Goal: Information Seeking & Learning: Learn about a topic

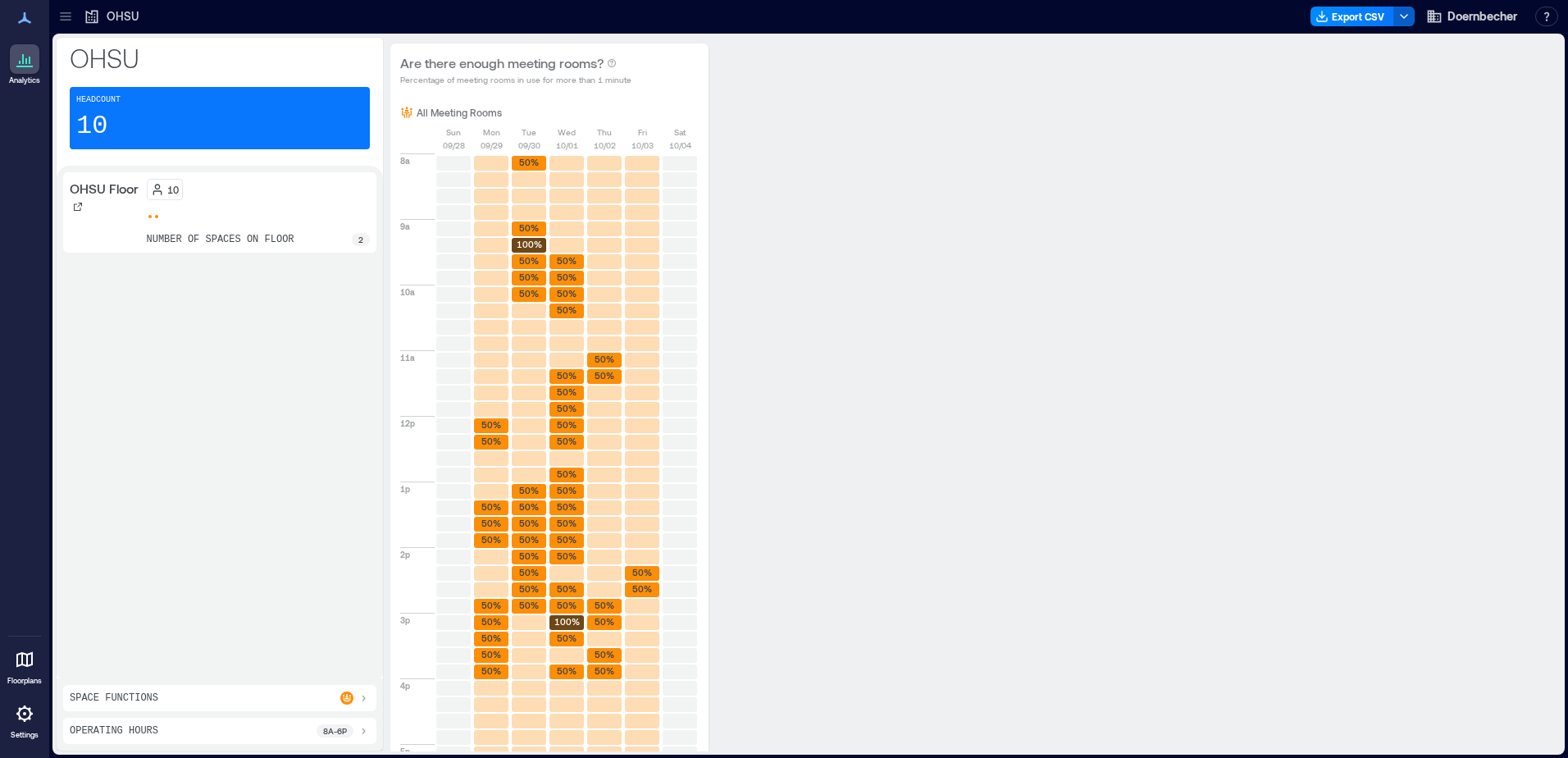
click at [1403, 12] on icon "button" at bounding box center [1404, 16] width 13 height 13
click at [1361, 8] on button "Export CSV" at bounding box center [1352, 16] width 84 height 20
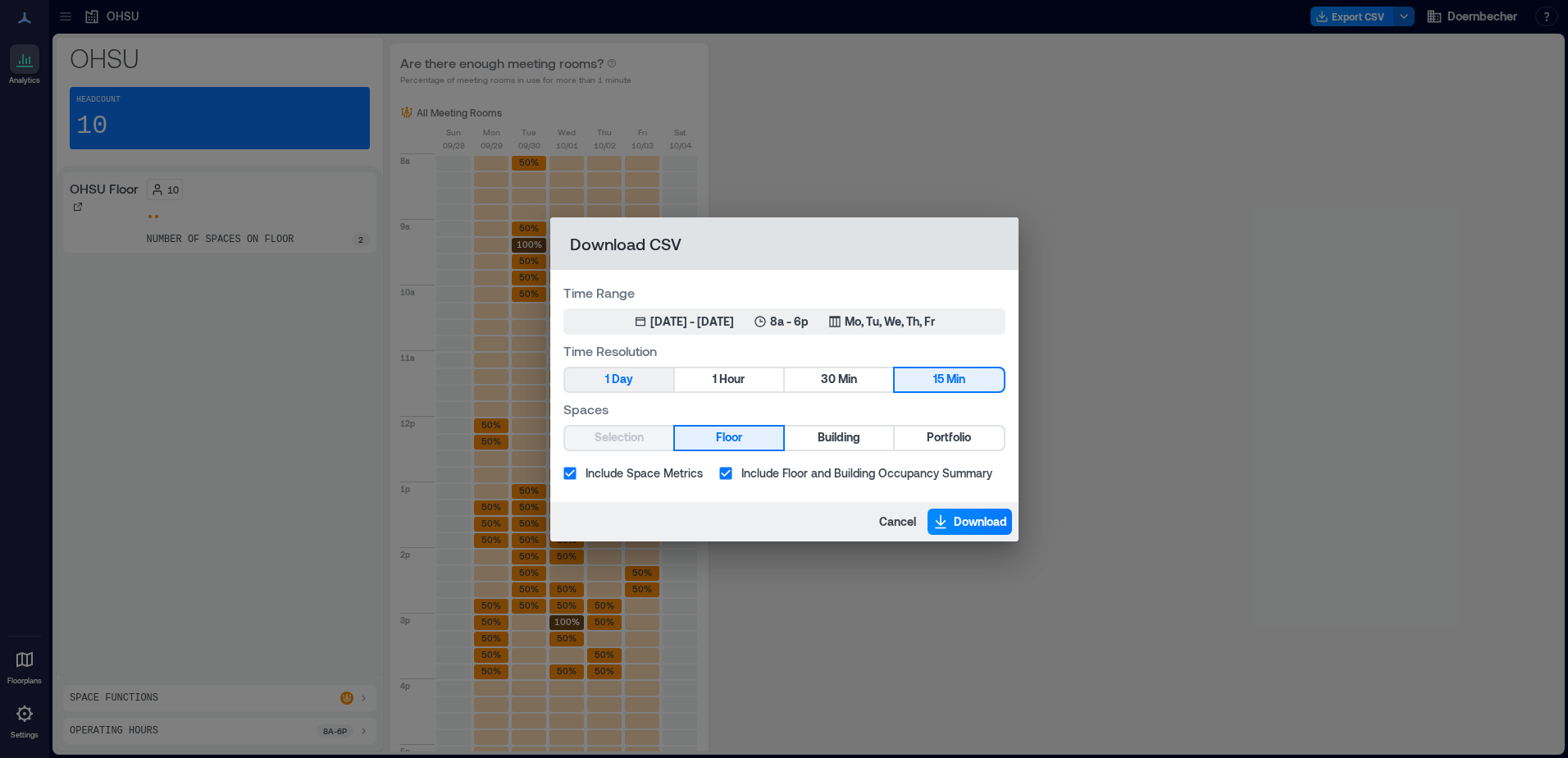
click at [636, 382] on button "1 Day" at bounding box center [619, 380] width 109 height 23
click at [984, 512] on button "Download" at bounding box center [970, 521] width 84 height 26
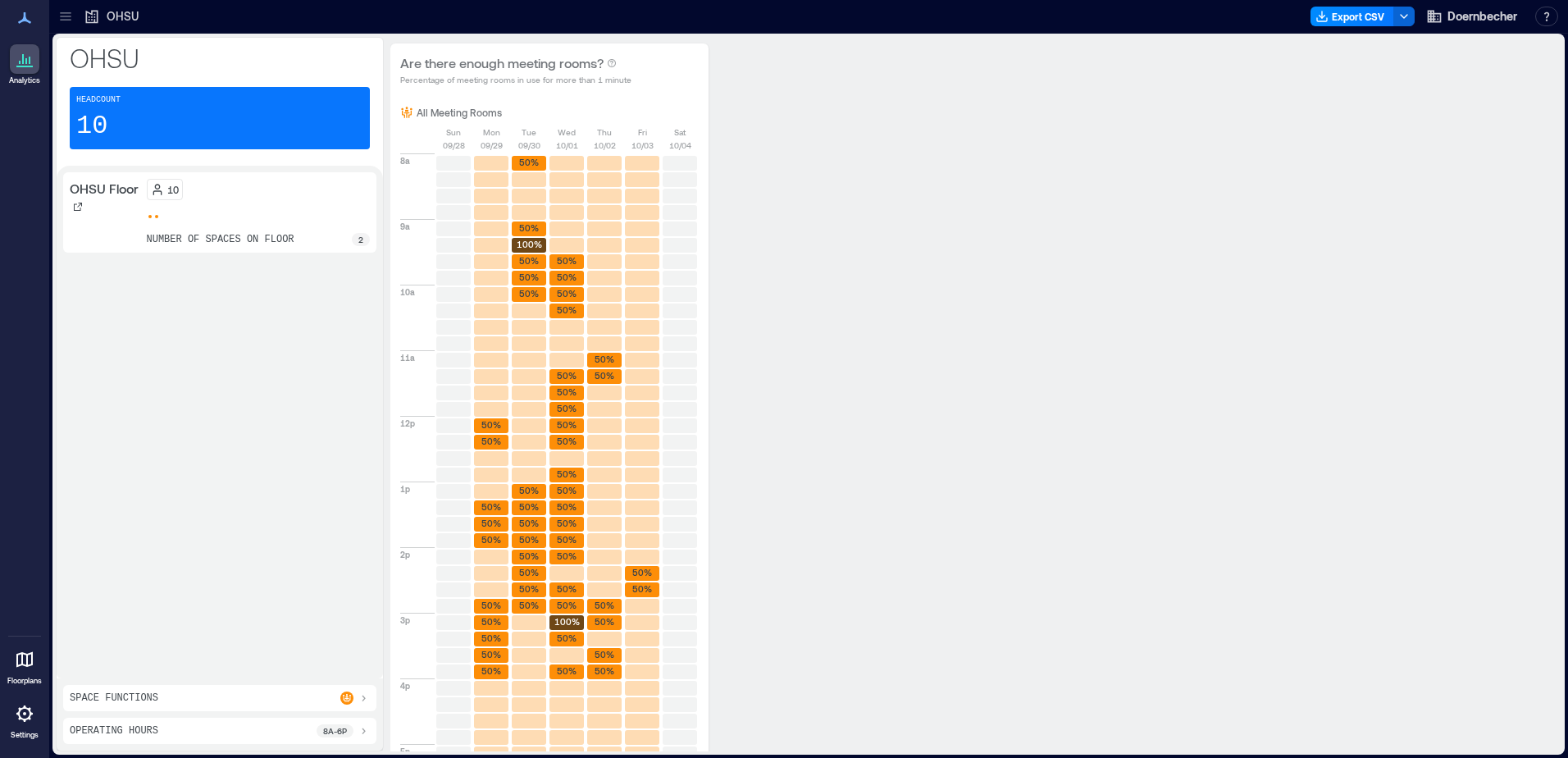
click at [16, 59] on icon at bounding box center [24, 59] width 20 height 20
click at [980, 592] on div "Are there enough meeting rooms? Percentage of meeting rooms in use for more tha…" at bounding box center [969, 464] width 1158 height 843
click at [349, 697] on icon at bounding box center [347, 697] width 10 height 10
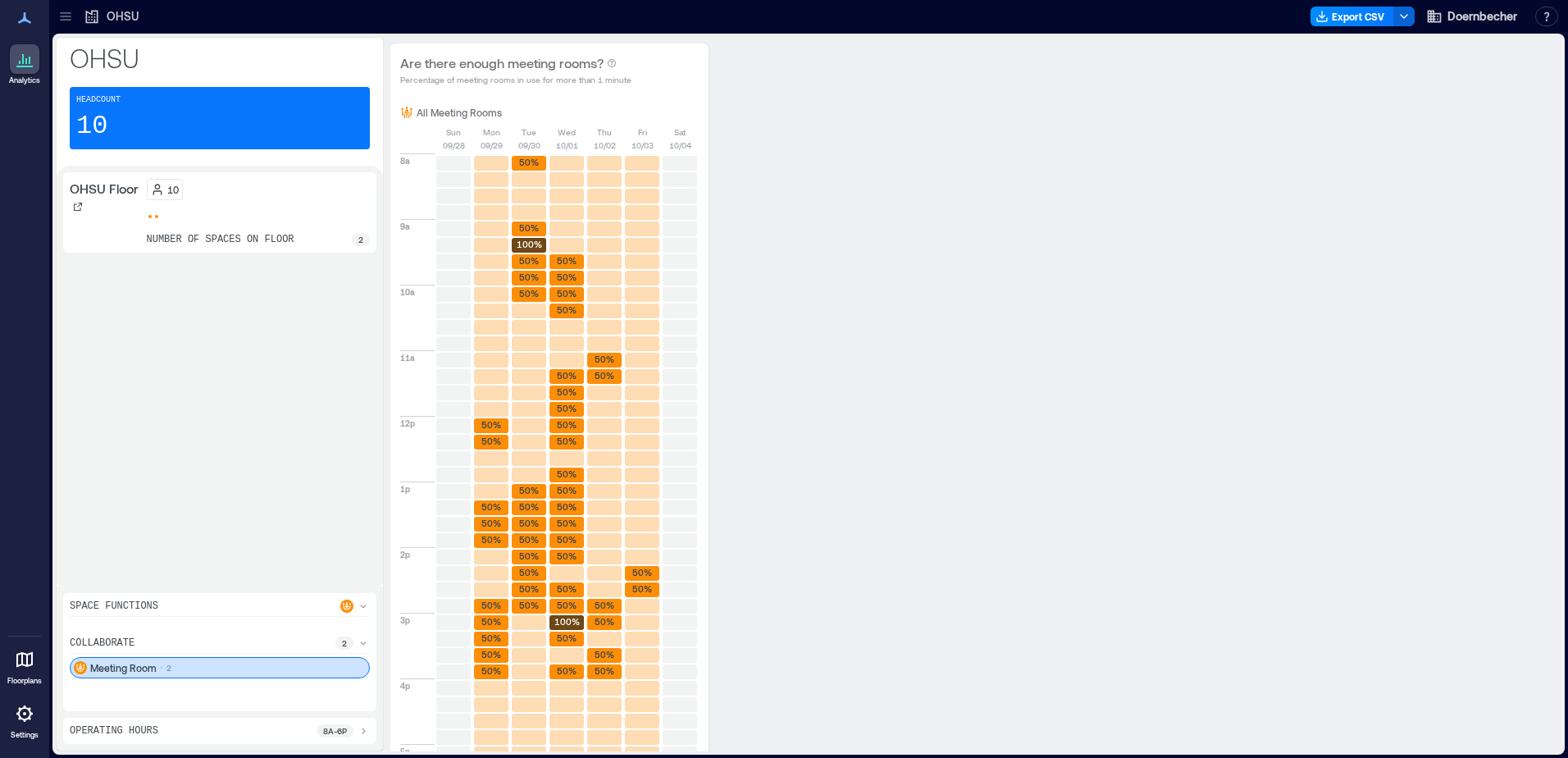
click at [169, 662] on p "2" at bounding box center [168, 667] width 4 height 13
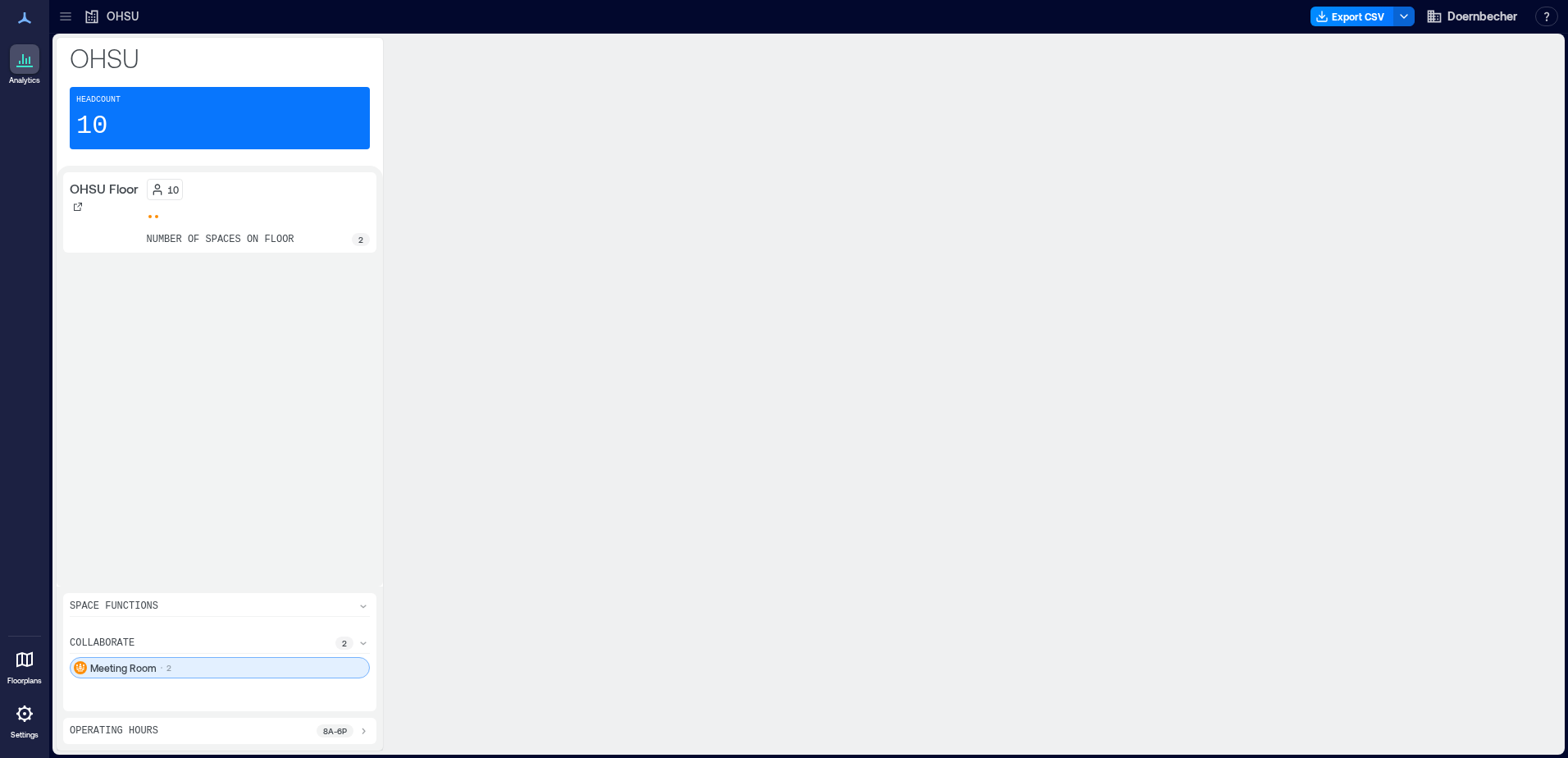
click at [102, 667] on p "Meeting Room" at bounding box center [123, 667] width 66 height 13
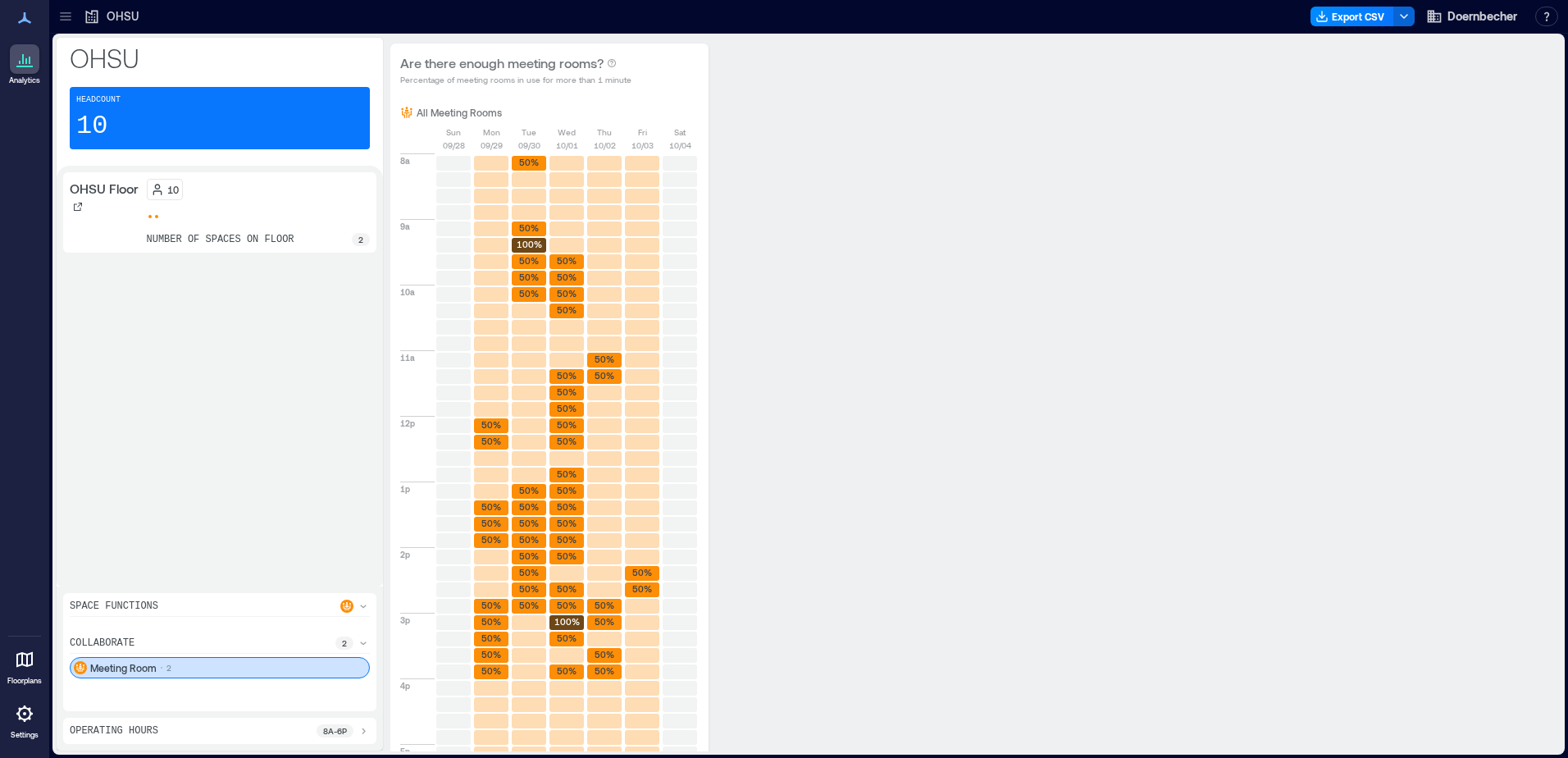
click at [363, 642] on icon at bounding box center [363, 642] width 13 height 13
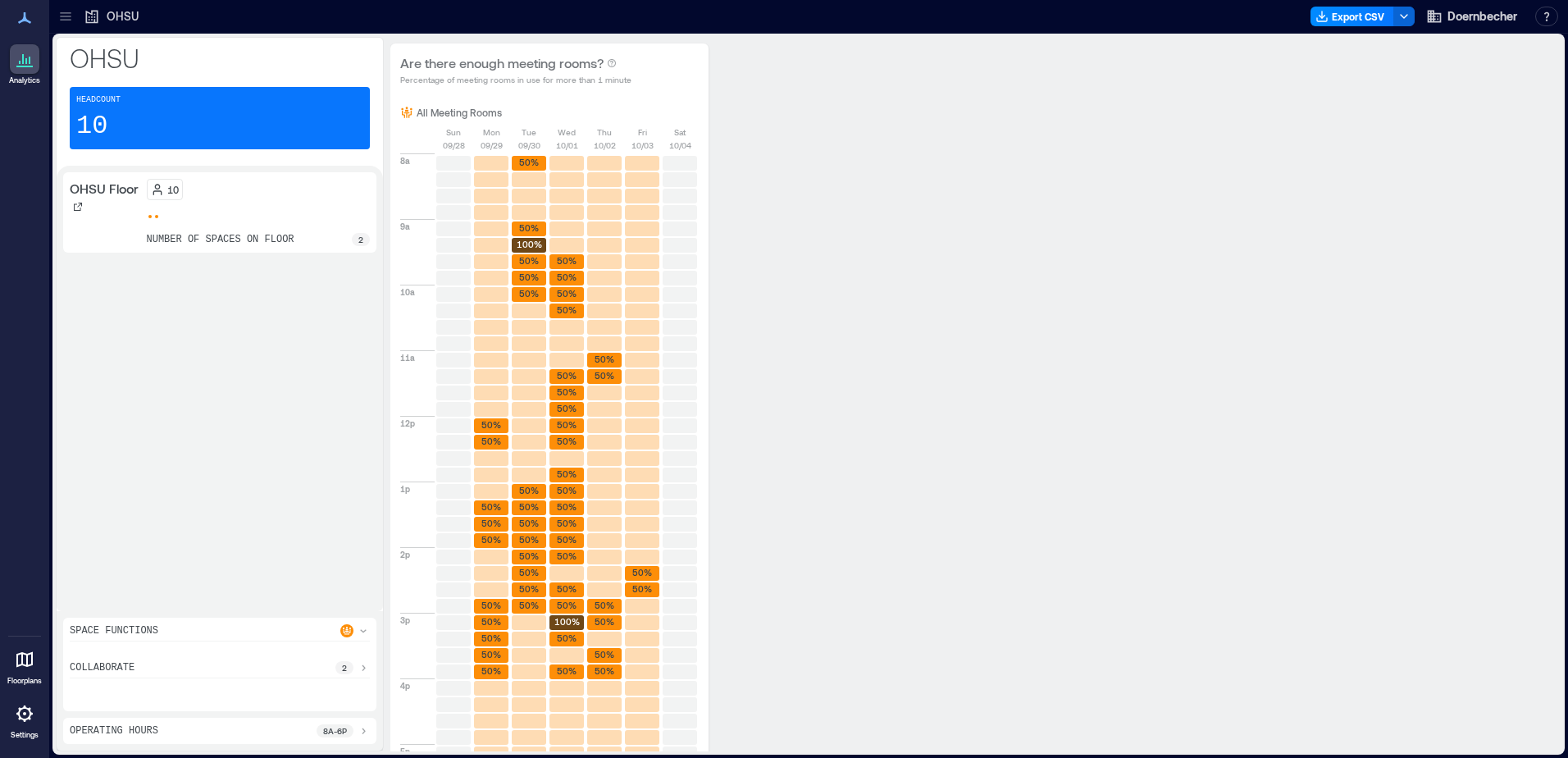
click at [367, 663] on icon at bounding box center [363, 667] width 13 height 13
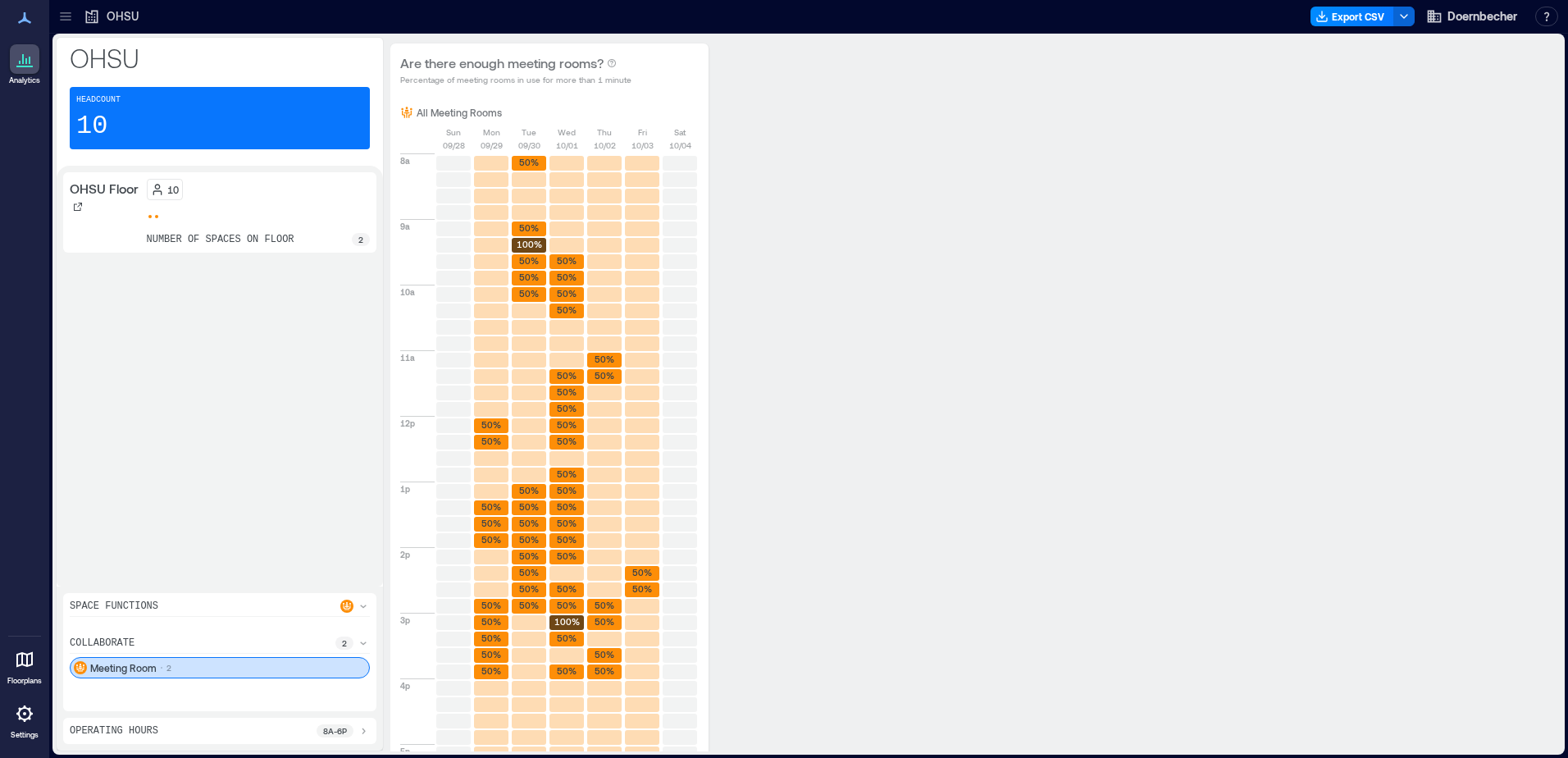
click at [362, 640] on icon at bounding box center [363, 642] width 13 height 13
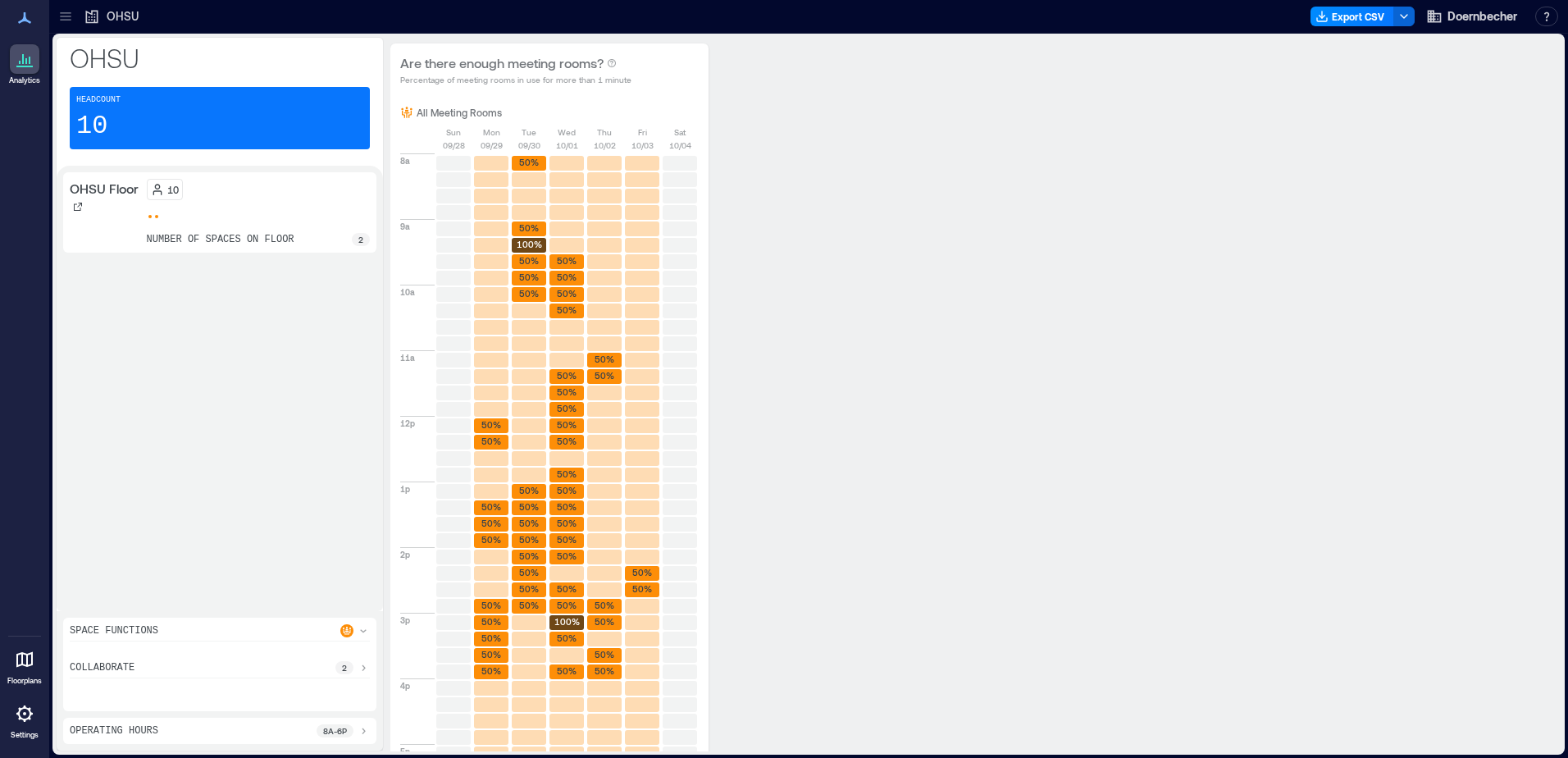
click at [363, 622] on div "Space Functions collaborate 2" at bounding box center [219, 664] width 313 height 93
click at [356, 630] on div at bounding box center [355, 630] width 30 height 13
click at [361, 241] on p "2" at bounding box center [360, 239] width 4 height 13
click at [259, 242] on p "number of spaces on floor" at bounding box center [220, 239] width 147 height 13
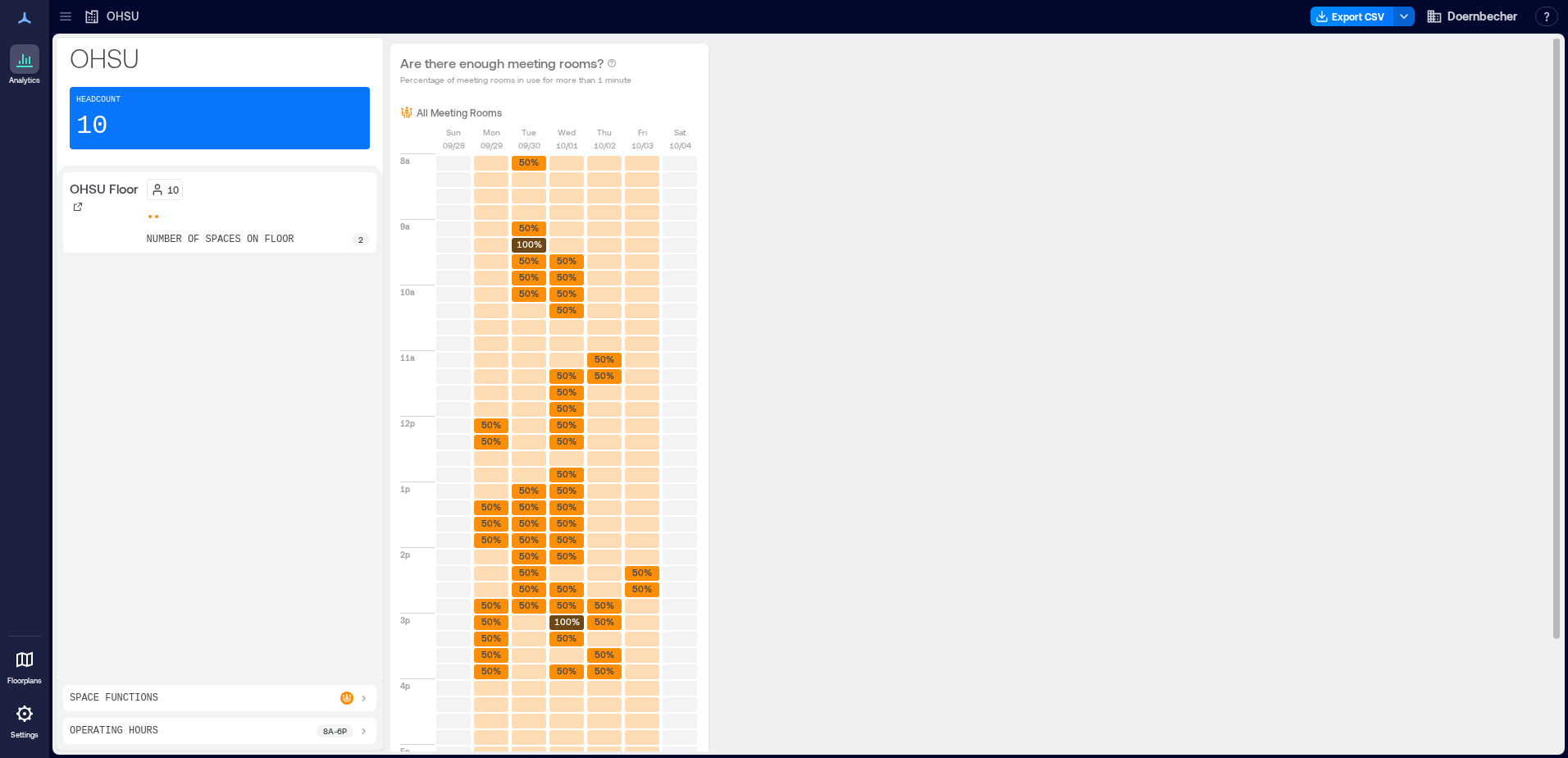
drag, startPoint x: 419, startPoint y: 104, endPoint x: 489, endPoint y: 96, distance: 70.5
click at [419, 104] on div "All Meeting Rooms [DATE] [DATE] [DATE] [DATE] [DATE] [DATE] [DATE] 8a 9a 10a 11…" at bounding box center [550, 473] width 318 height 754
click at [537, 92] on div "Are there enough meeting rooms? Percentage of meeting rooms in use for more tha…" at bounding box center [550, 69] width 318 height 52
click at [779, 151] on div "Are there enough meeting rooms? Percentage of meeting rooms in use for more tha…" at bounding box center [969, 464] width 1158 height 843
click at [159, 216] on div at bounding box center [156, 216] width 6 height 6
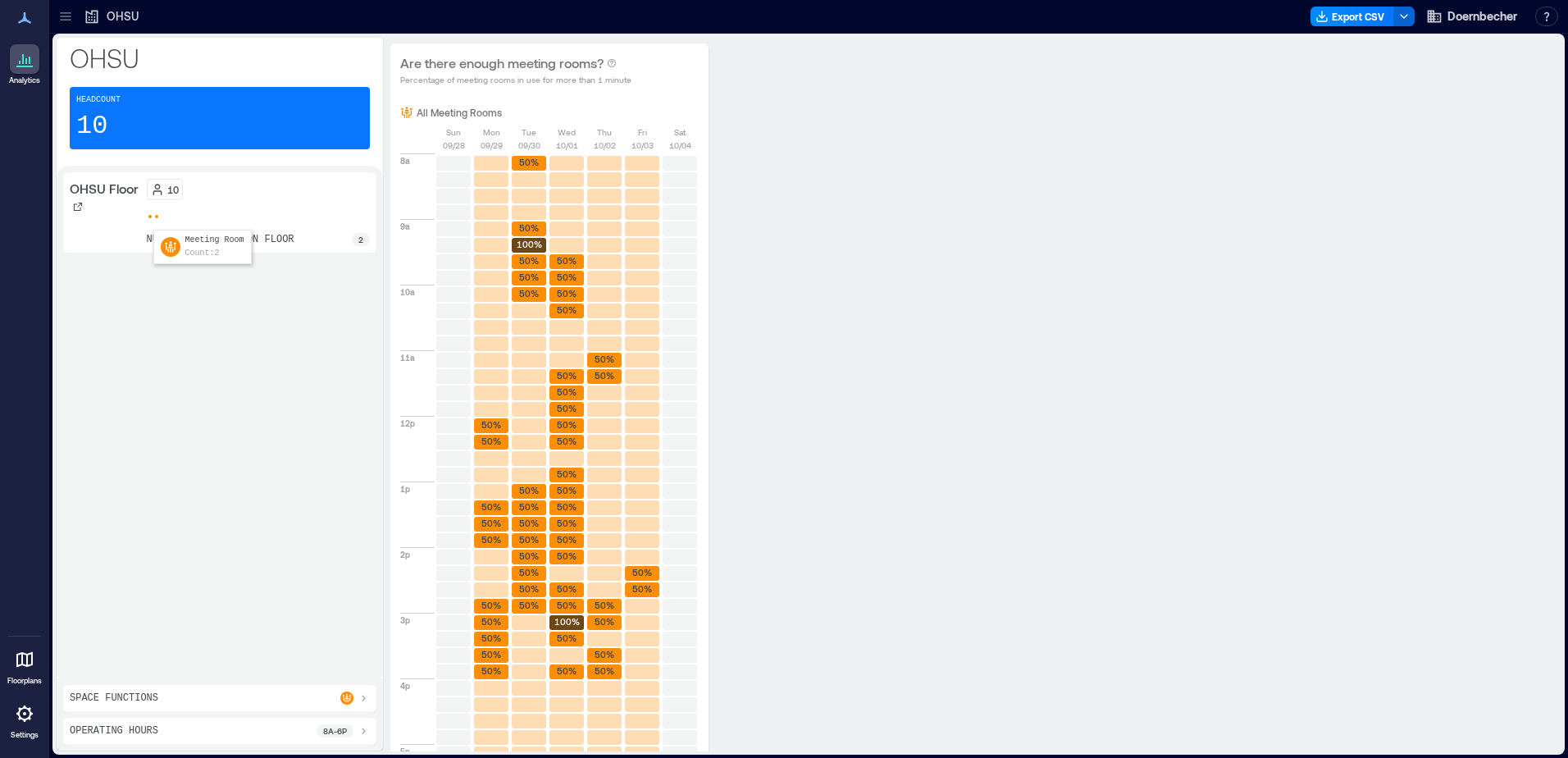
click at [155, 216] on span at bounding box center [157, 216] width 4 height 4
click at [146, 212] on div "10 number of spaces on floor 2" at bounding box center [258, 212] width 224 height 67
click at [155, 215] on span at bounding box center [157, 216] width 4 height 4
click at [72, 204] on div at bounding box center [78, 207] width 16 height 16
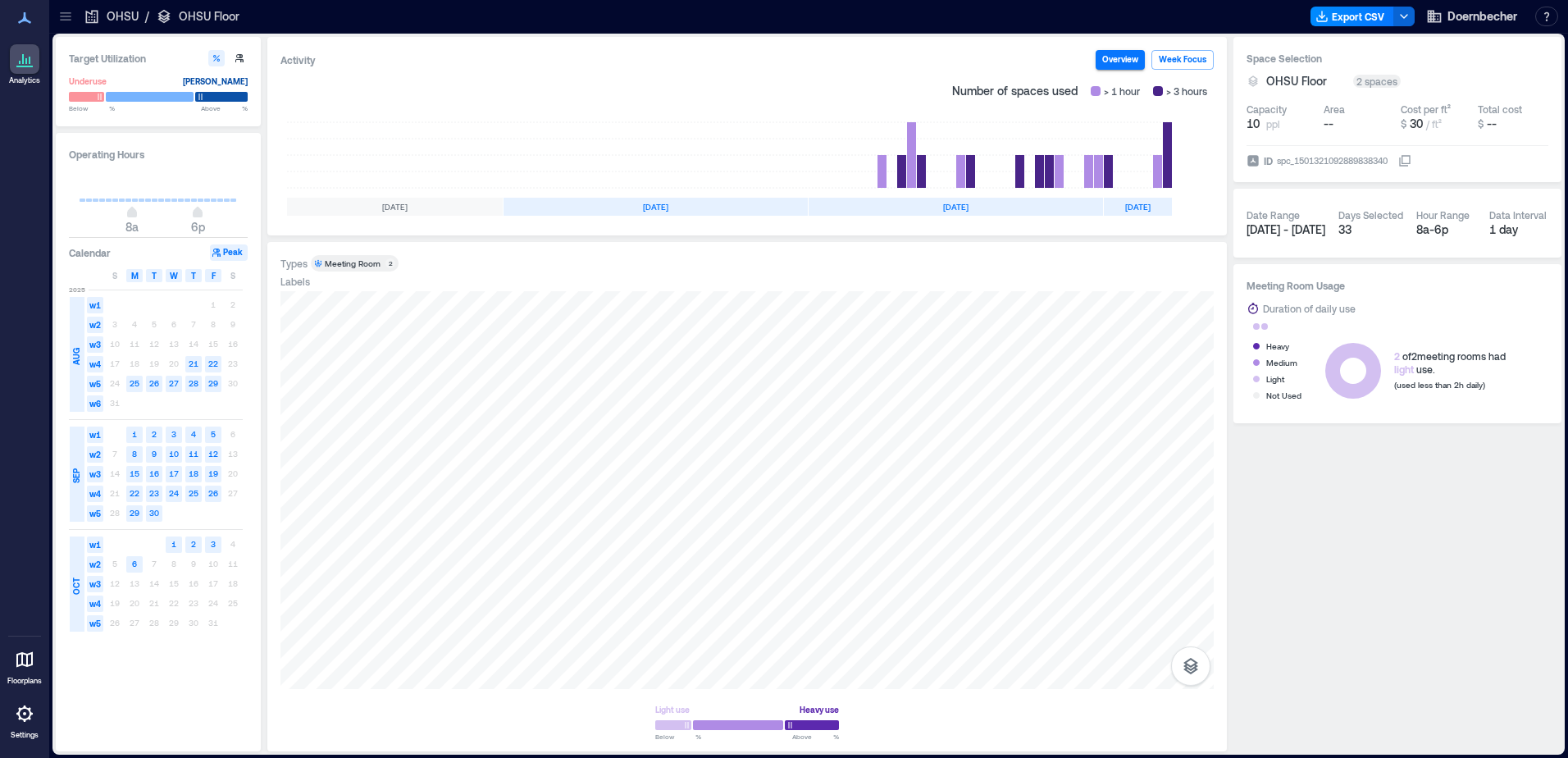
click at [377, 265] on div "Meeting Room" at bounding box center [353, 263] width 56 height 12
click at [241, 59] on icon "button" at bounding box center [239, 57] width 8 height 8
type input "*"
click at [241, 59] on icon "button" at bounding box center [239, 57] width 8 height 8
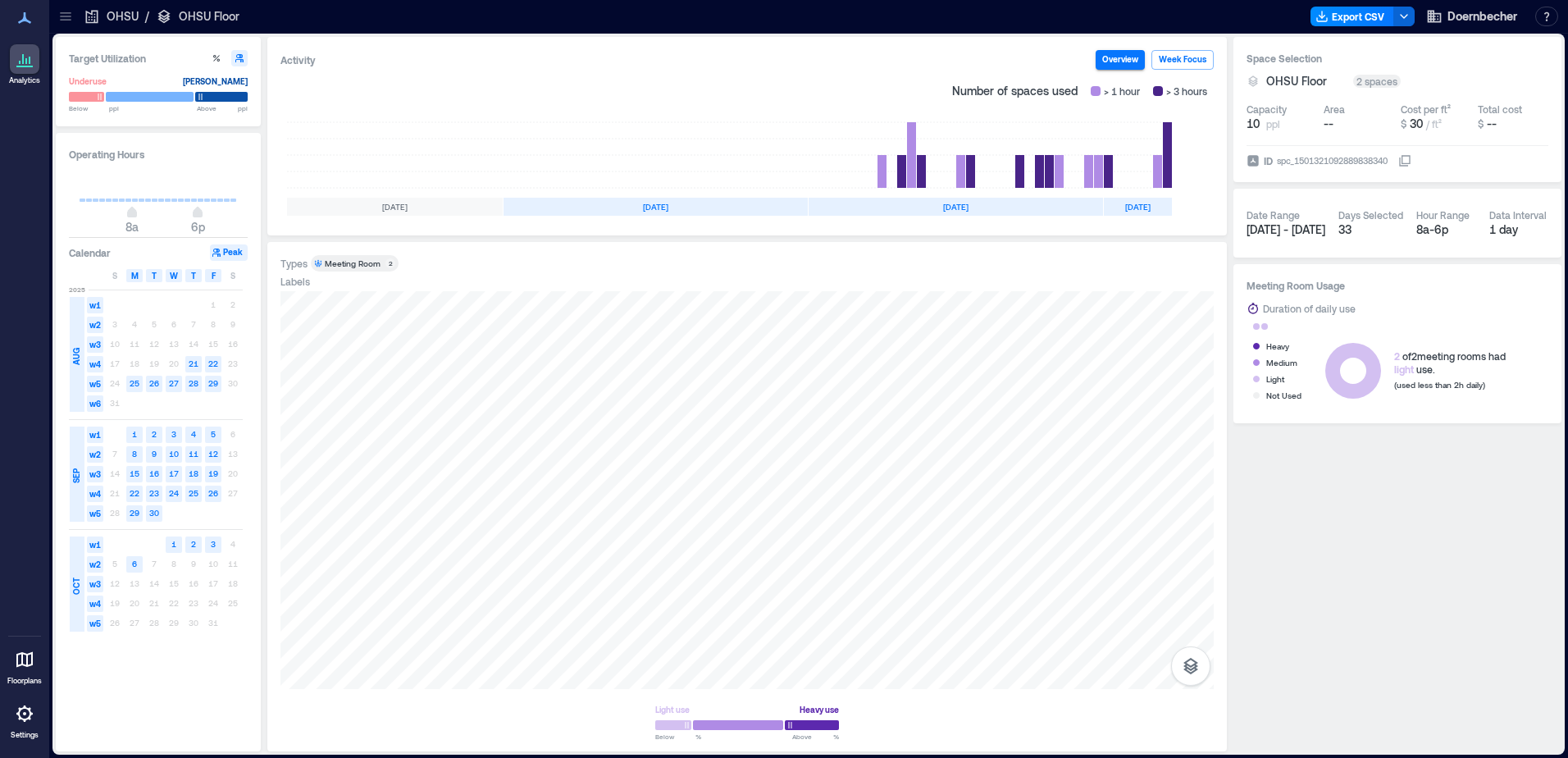
click at [242, 56] on icon "button" at bounding box center [239, 57] width 8 height 8
click at [216, 57] on icon "button" at bounding box center [216, 57] width 10 height 10
type input "**"
click at [938, 207] on div "[DATE]" at bounding box center [956, 207] width 295 height 18
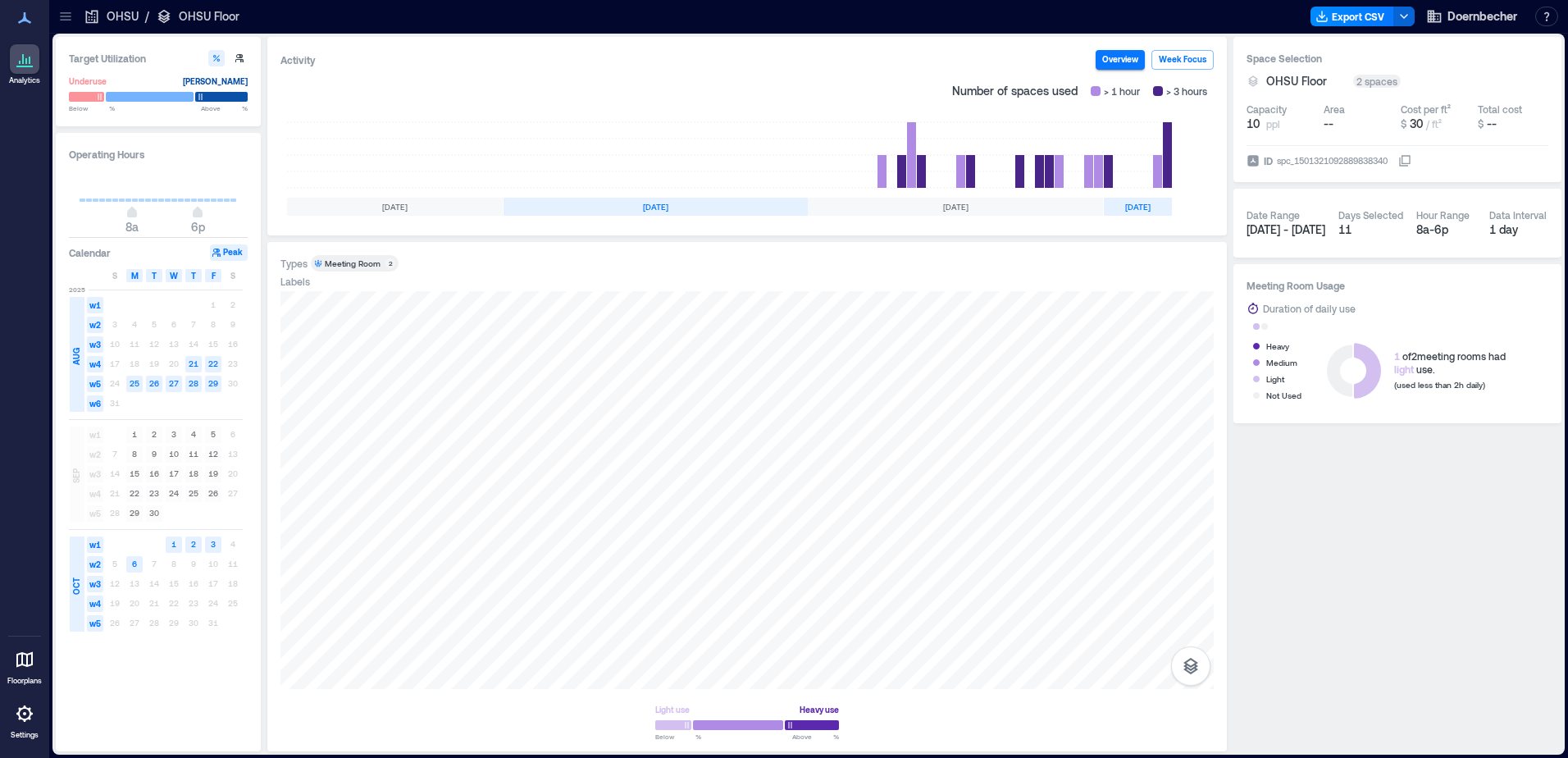
click at [639, 203] on div "[DATE]" at bounding box center [656, 207] width 304 height 18
click at [1372, 80] on div "2 spaces" at bounding box center [1376, 81] width 48 height 13
click at [1485, 4] on button "Doernbecher" at bounding box center [1471, 16] width 101 height 26
click at [35, 662] on div at bounding box center [24, 659] width 30 height 30
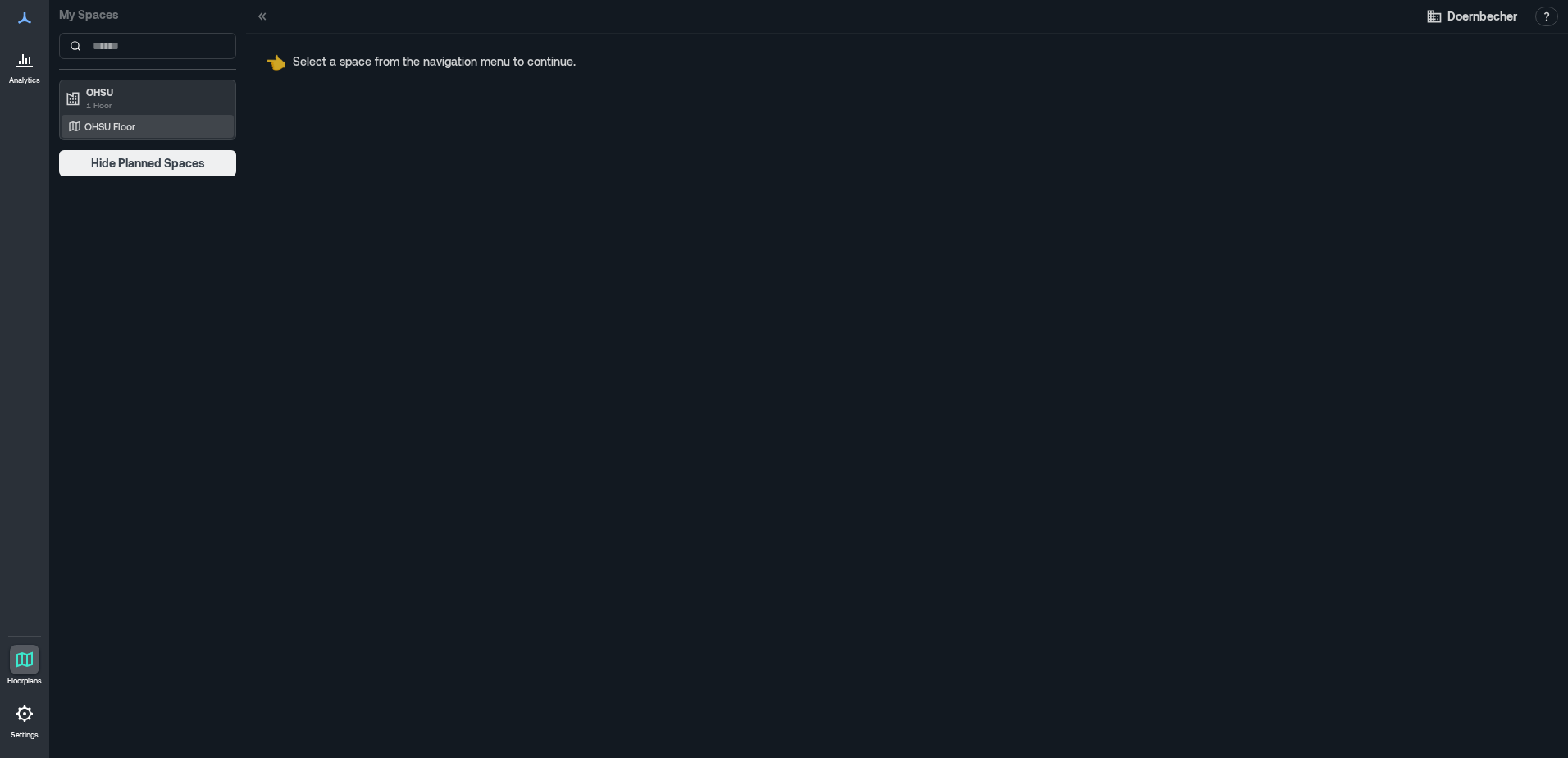
click at [139, 121] on div "OHSU Floor" at bounding box center [144, 126] width 159 height 16
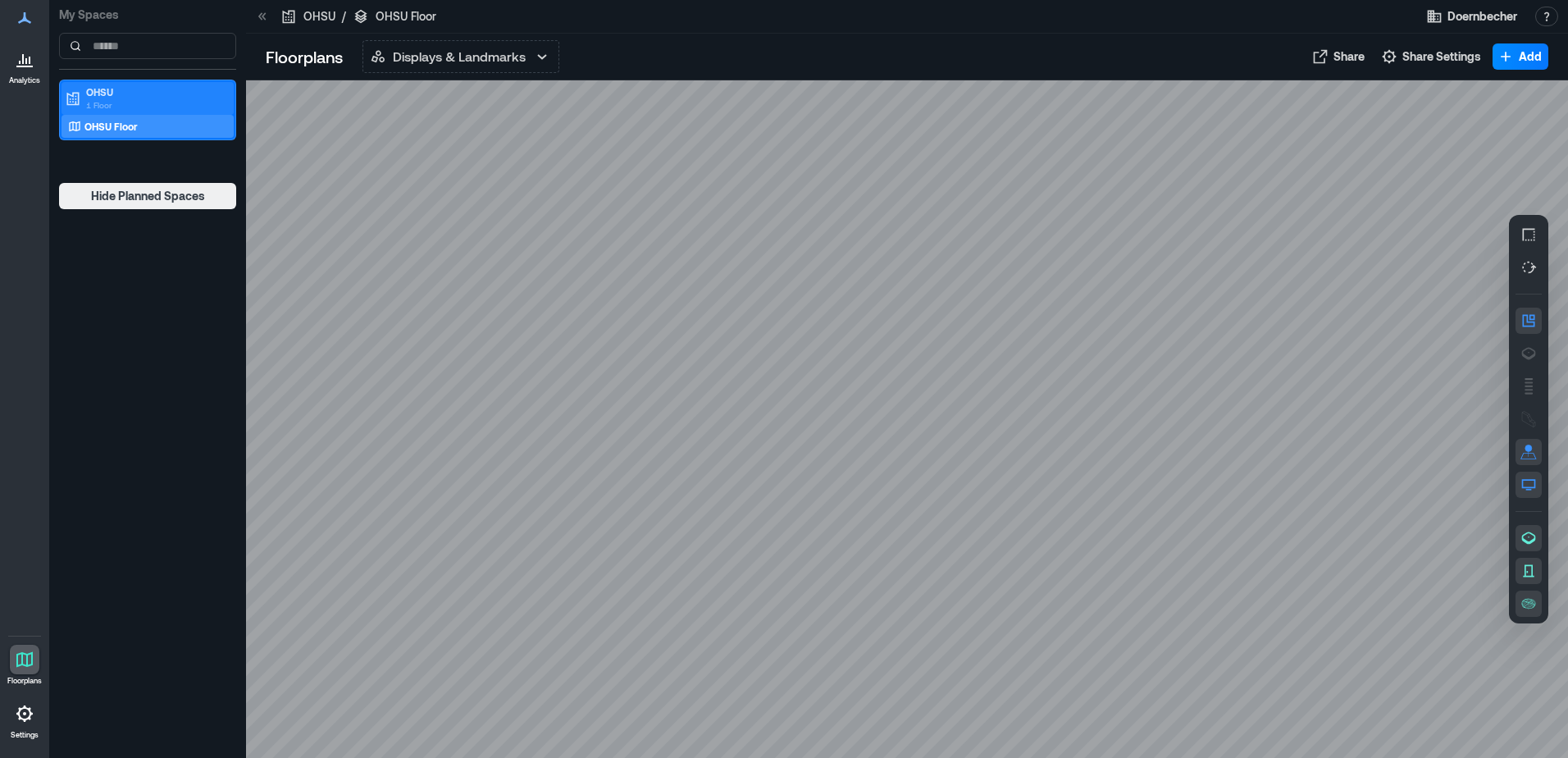
click at [118, 96] on p "OHSU" at bounding box center [154, 92] width 137 height 13
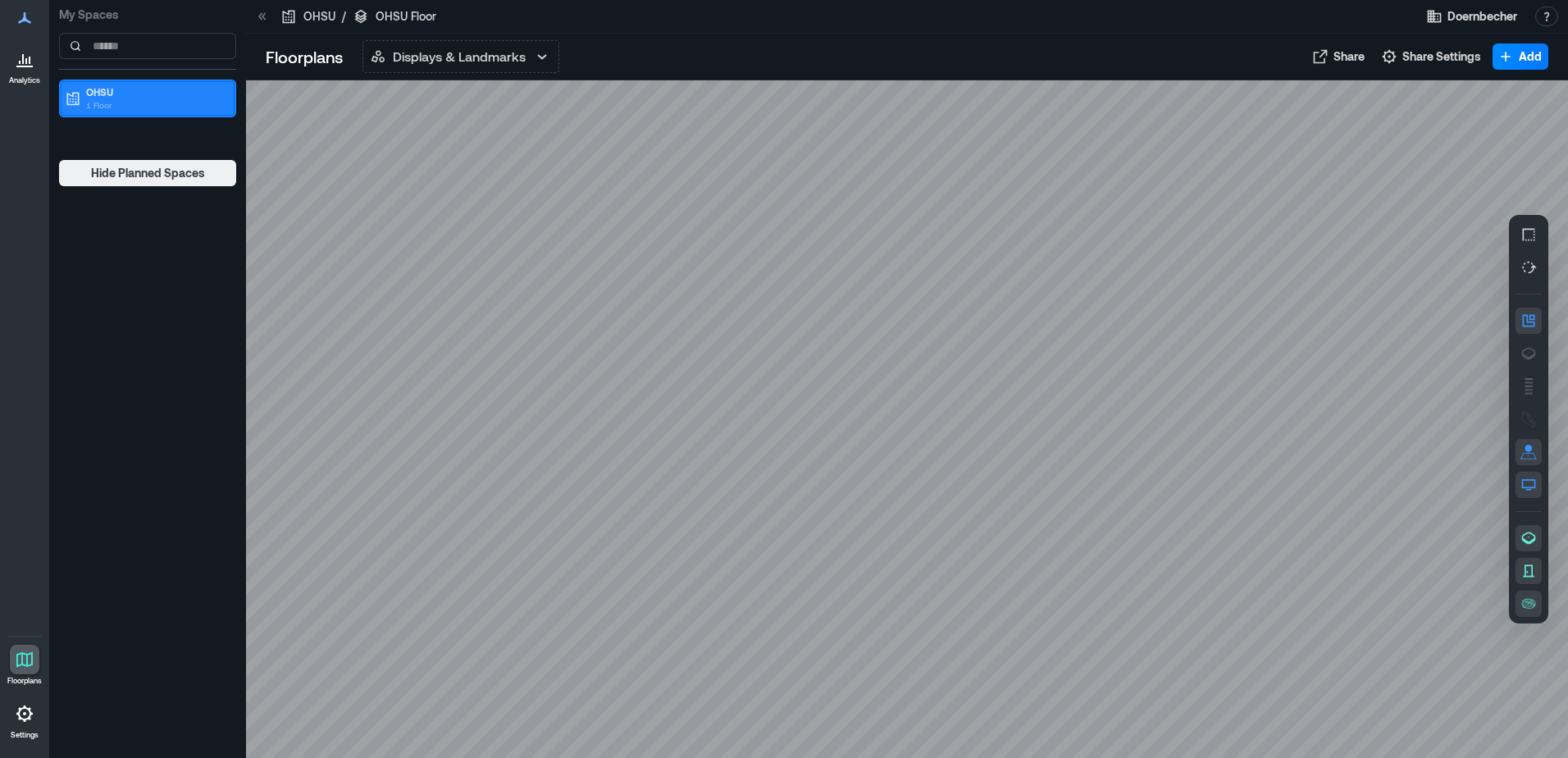
click at [119, 98] on p "OHSU" at bounding box center [154, 92] width 137 height 13
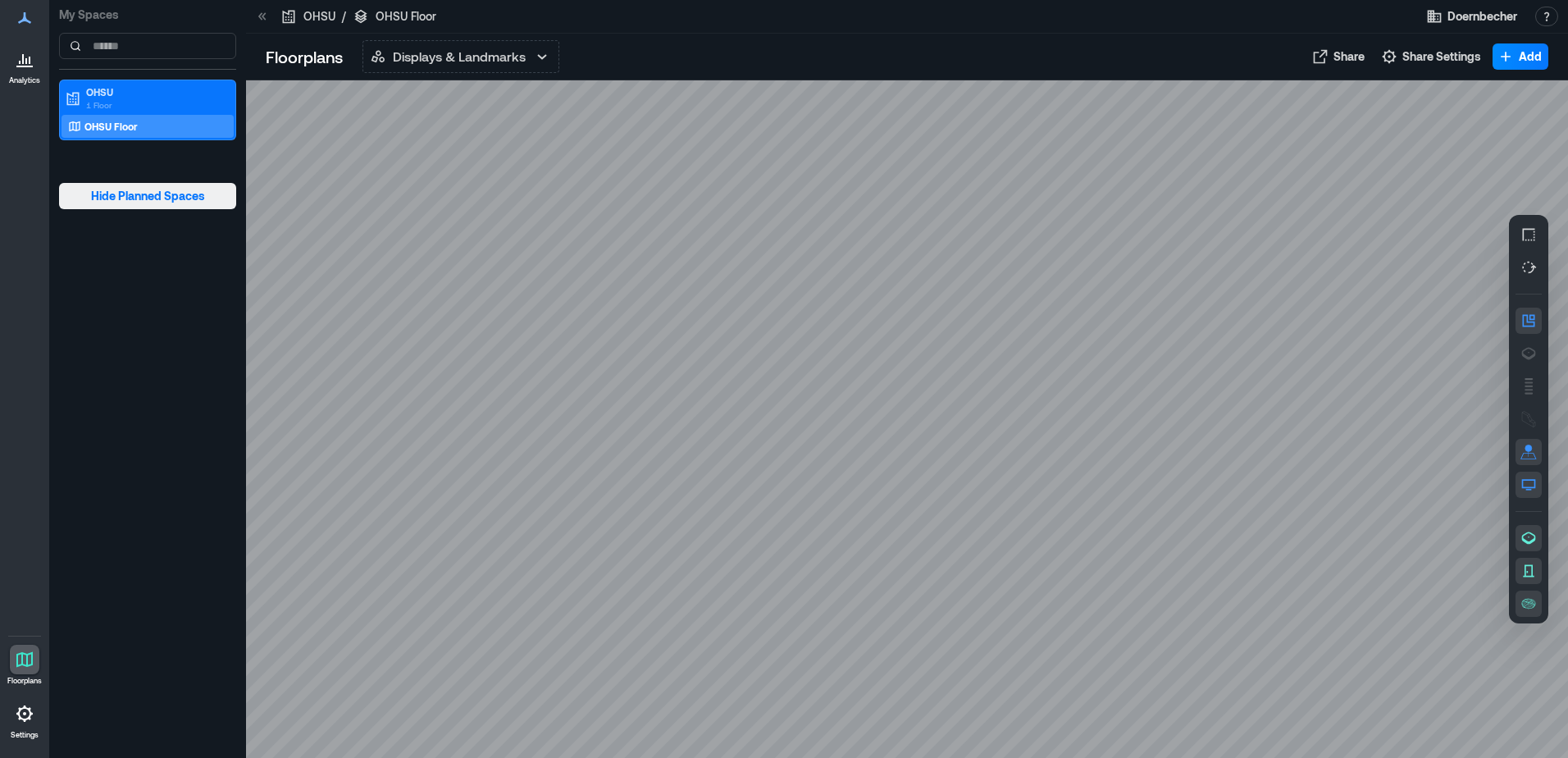
click at [135, 197] on span "Hide Planned Spaces" at bounding box center [147, 196] width 114 height 16
click at [297, 16] on div "OHSU / OHSU Floor" at bounding box center [357, 16] width 155 height 16
click at [287, 47] on p "Floorplans" at bounding box center [304, 57] width 77 height 23
click at [23, 62] on icon at bounding box center [23, 58] width 2 height 10
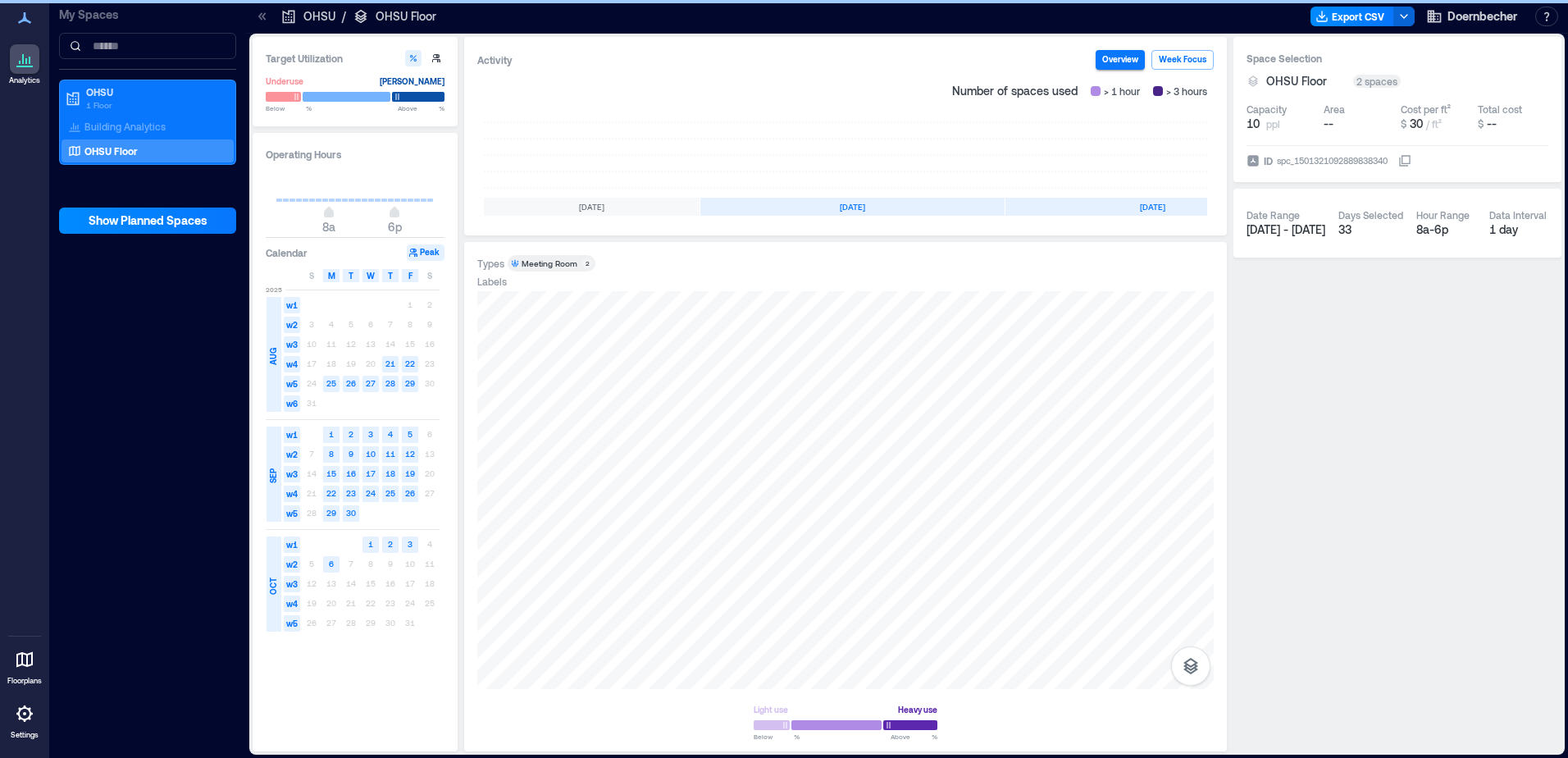
scroll to position [0, 163]
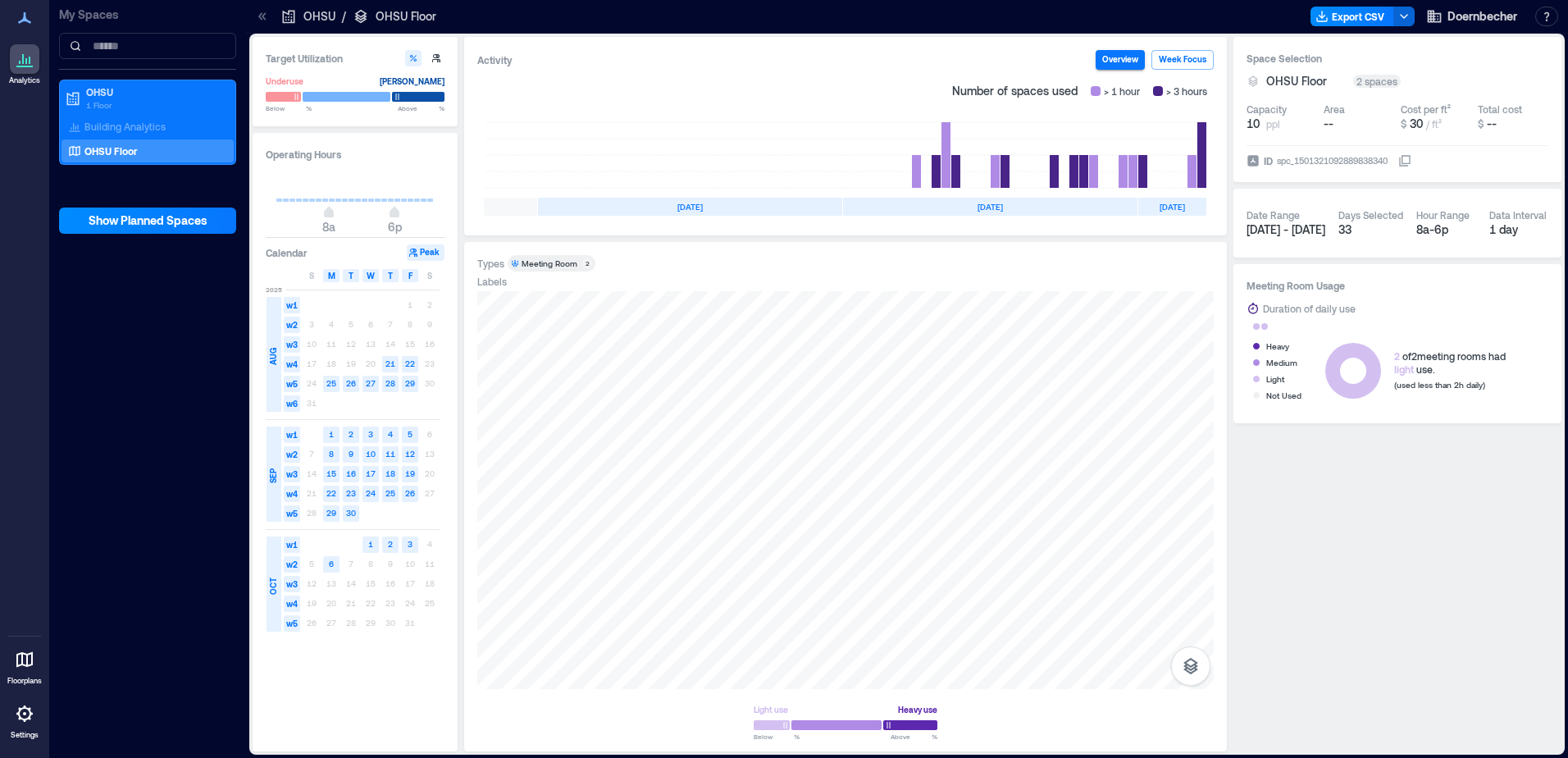
click at [564, 261] on div "Meeting Room" at bounding box center [550, 263] width 56 height 12
click at [489, 277] on div "Labels" at bounding box center [491, 281] width 30 height 13
click at [603, 266] on div "Reset" at bounding box center [615, 263] width 27 height 14
click at [541, 260] on div "Meeting Room" at bounding box center [550, 263] width 56 height 12
click at [369, 451] on text "10" at bounding box center [370, 453] width 10 height 10
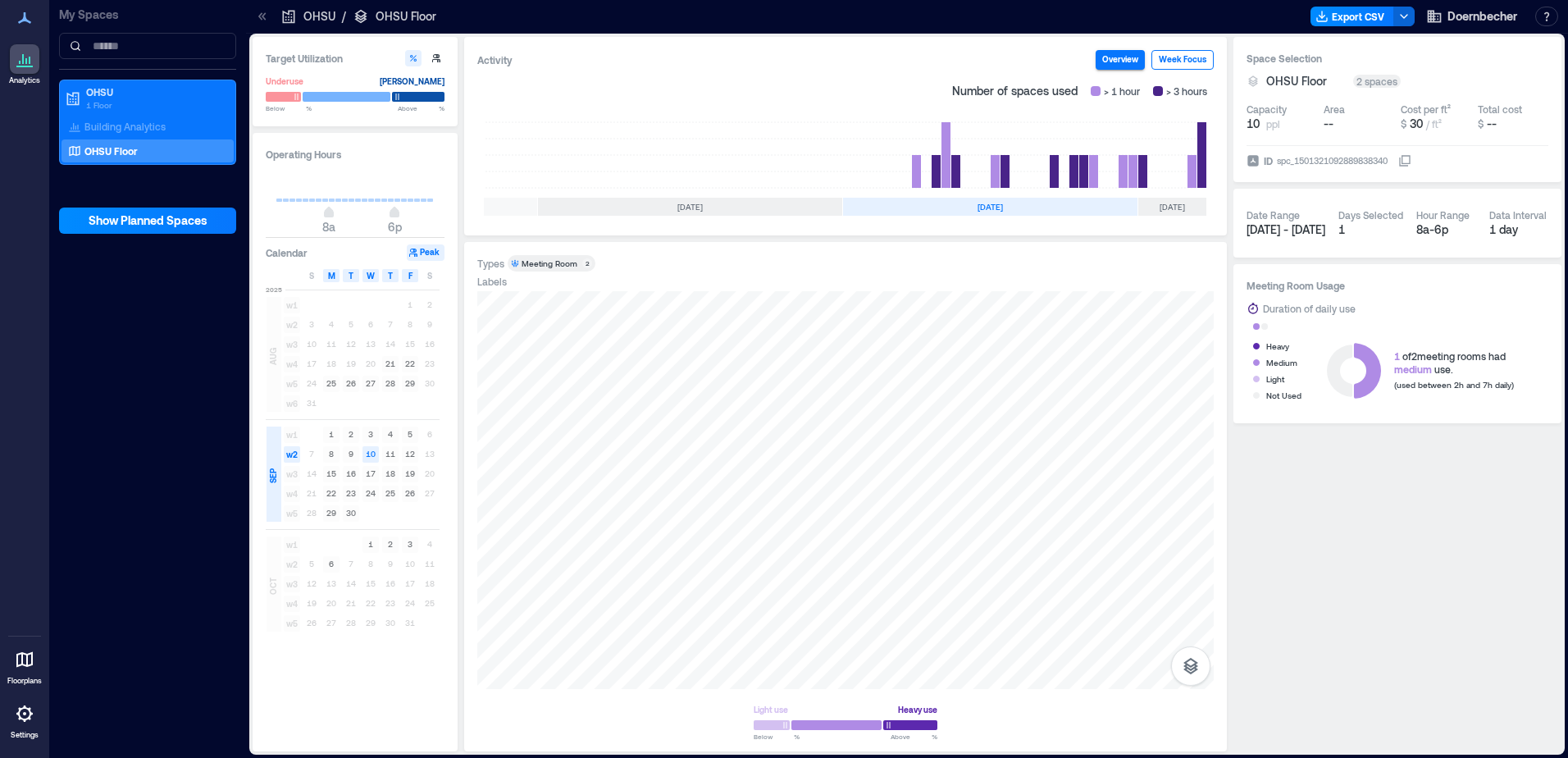
click at [1177, 57] on button "Week Focus" at bounding box center [1182, 60] width 62 height 20
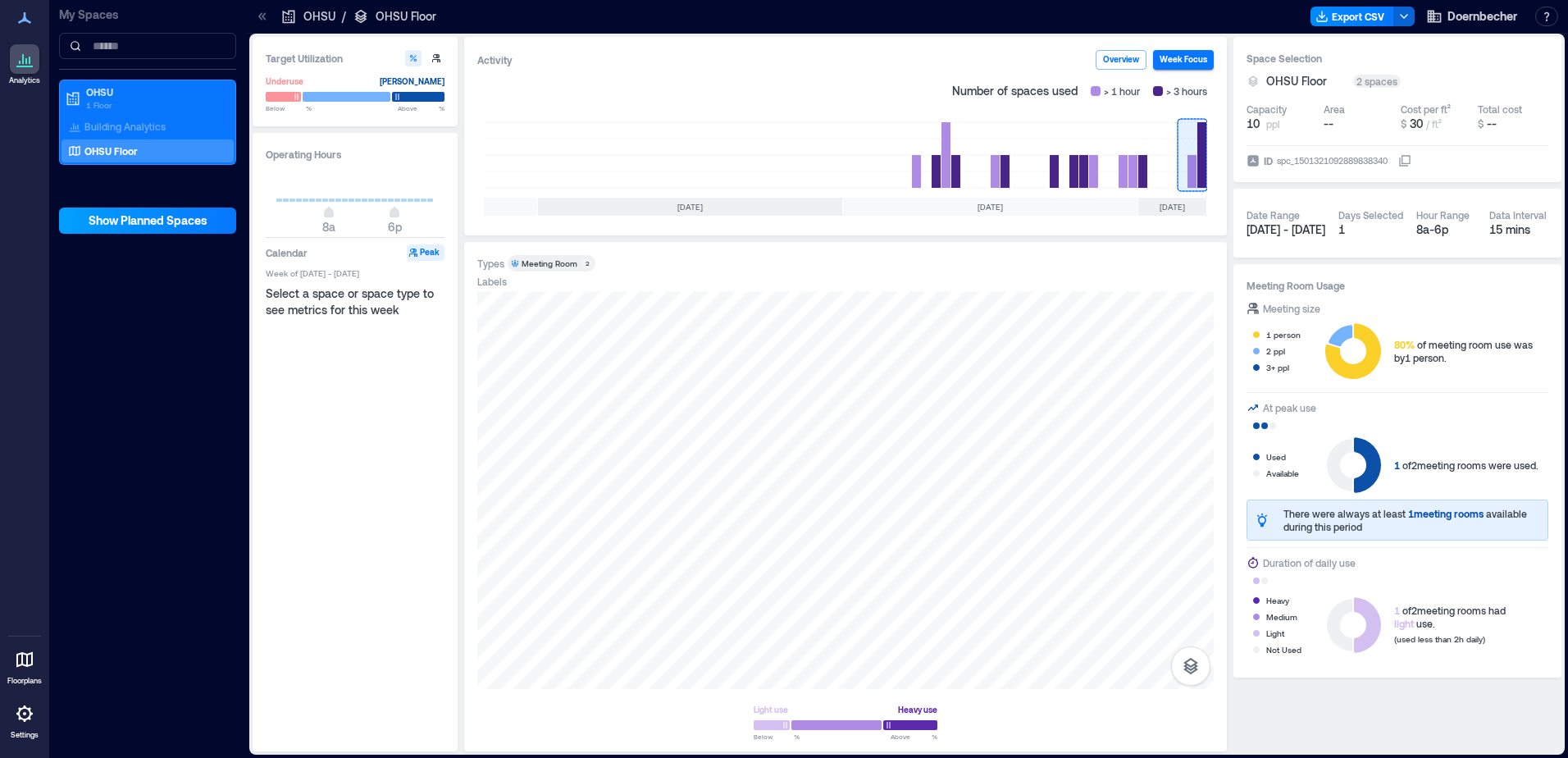
click at [165, 222] on span "Show Planned Spaces" at bounding box center [148, 220] width 119 height 16
click at [165, 222] on span "Hide Planned Spaces" at bounding box center [147, 220] width 114 height 16
click at [165, 222] on span "Show Planned Spaces" at bounding box center [148, 220] width 119 height 16
